Goal: Task Accomplishment & Management: Use online tool/utility

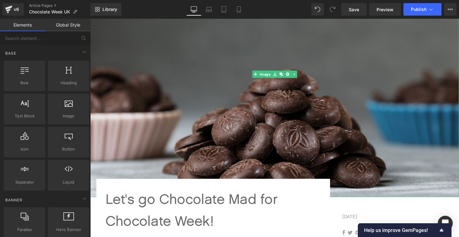
scroll to position [121, 0]
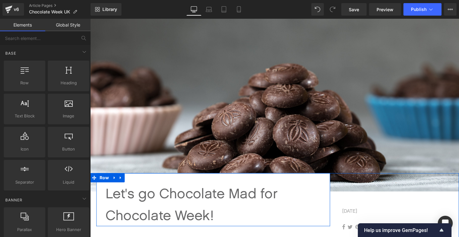
click at [157, 199] on p "Let's go Chocolate Mad for Chocolate Week!" at bounding box center [216, 209] width 221 height 45
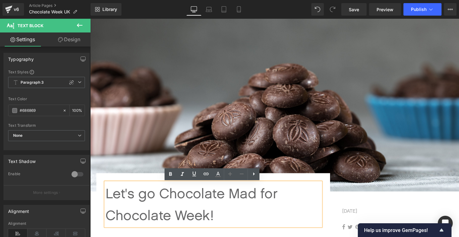
click at [124, 195] on p "Let's go Chocolate Mad for Chocolate Week!" at bounding box center [216, 209] width 221 height 45
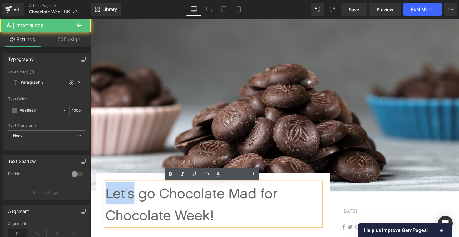
click at [124, 195] on p "Let's go Chocolate Mad for Chocolate Week!" at bounding box center [216, 209] width 221 height 45
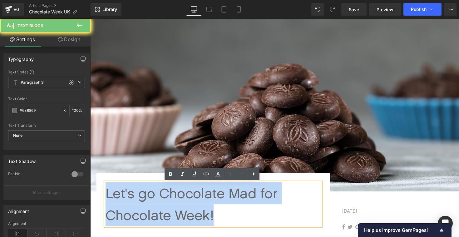
click at [124, 195] on p "Let's go Chocolate Mad for Chocolate Week!" at bounding box center [216, 209] width 221 height 45
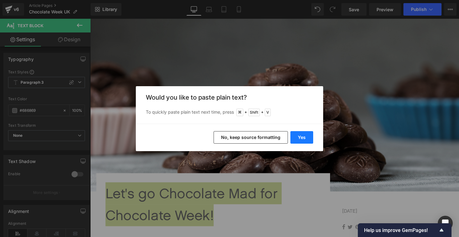
click at [302, 138] on button "Yes" at bounding box center [302, 137] width 23 height 12
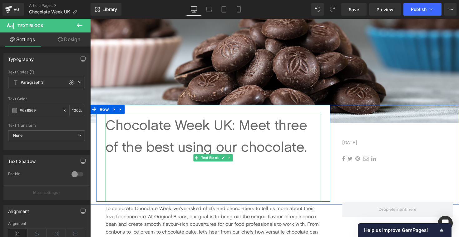
scroll to position [215, 0]
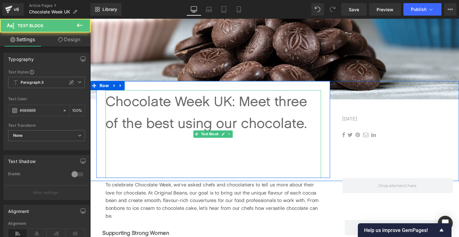
click at [256, 162] on p at bounding box center [216, 170] width 221 height 22
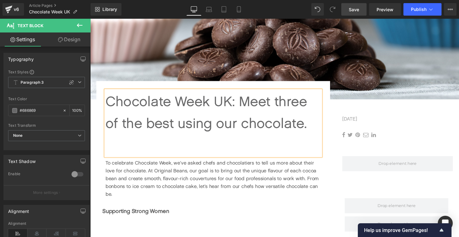
click at [359, 5] on link "Save" at bounding box center [353, 9] width 25 height 12
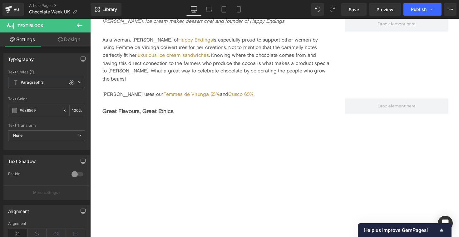
scroll to position [856, 0]
